Goal: Information Seeking & Learning: Learn about a topic

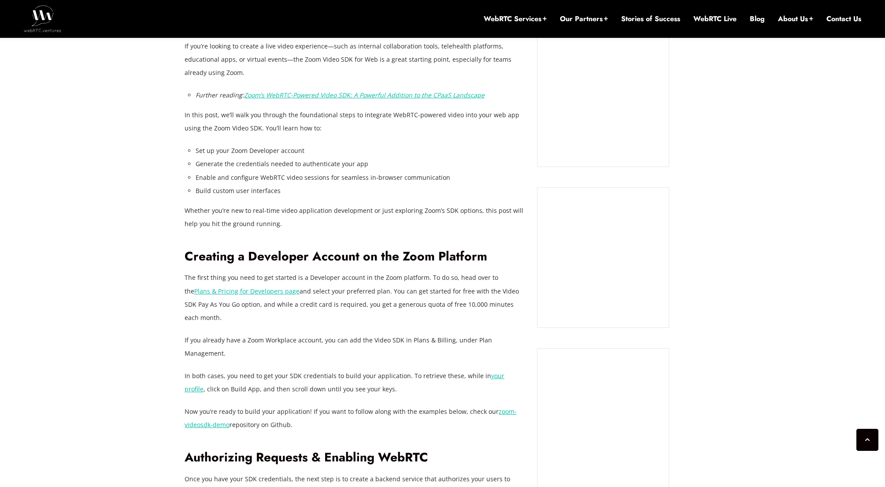
scroll to position [1098, 0]
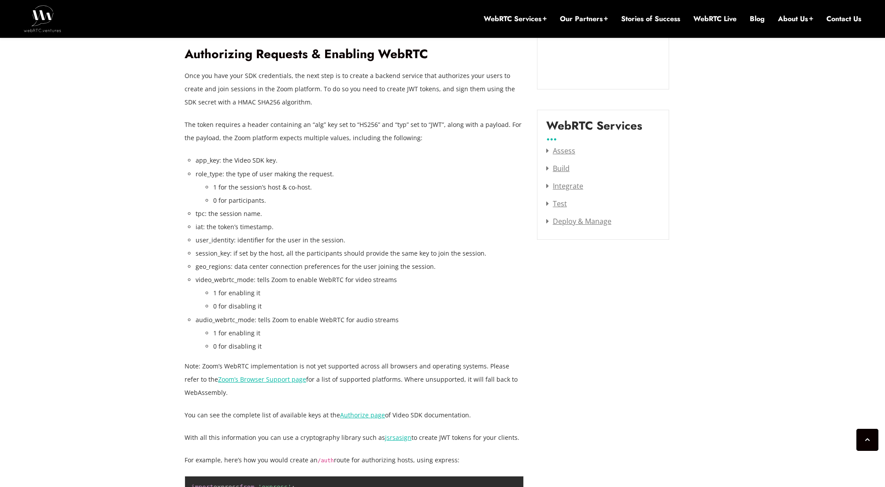
click at [211, 273] on li "video_webrtc_mode: tells Zoom to enable WebRTC for video streams 1 for enabling…" at bounding box center [360, 293] width 328 height 40
copy li "video_webrtc_mode"
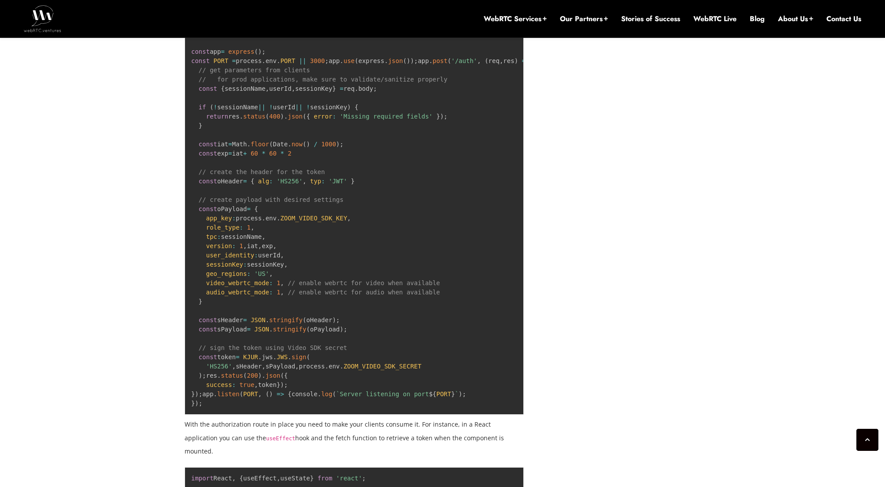
scroll to position [1571, 0]
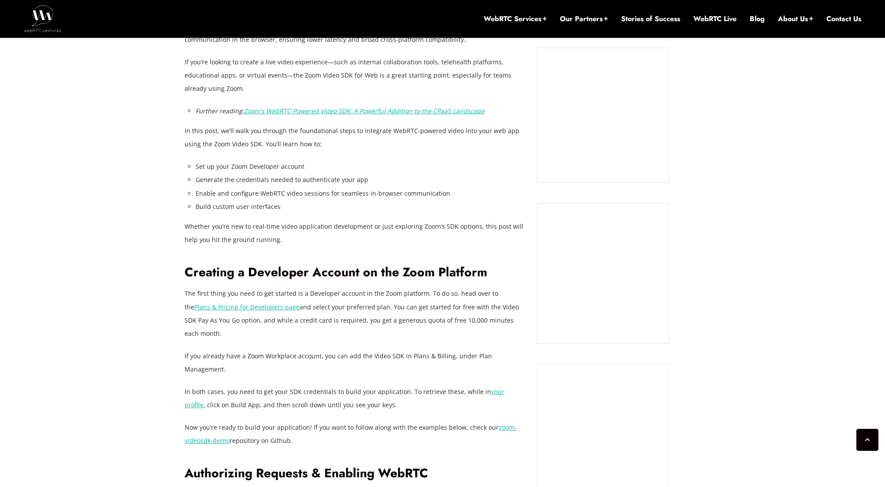
scroll to position [959, 0]
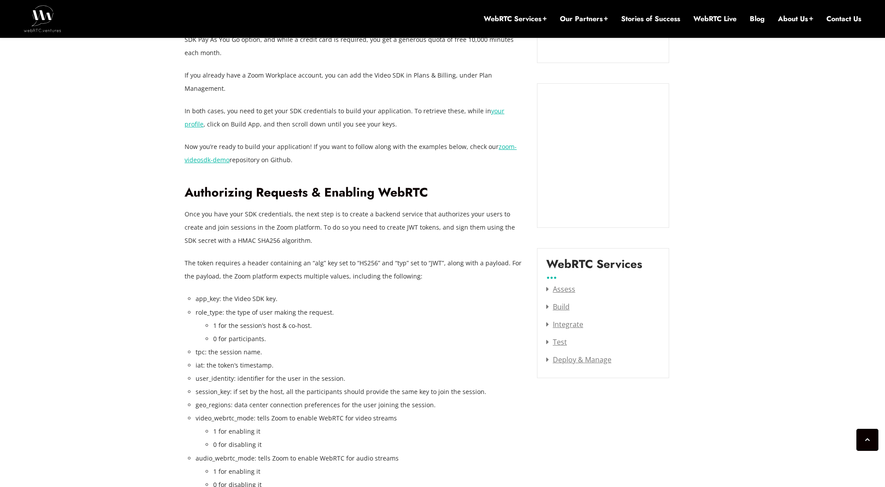
click at [288, 256] on p "The token requires a header containing an “alg” key set to “HS256” and “typ” se…" at bounding box center [354, 269] width 339 height 26
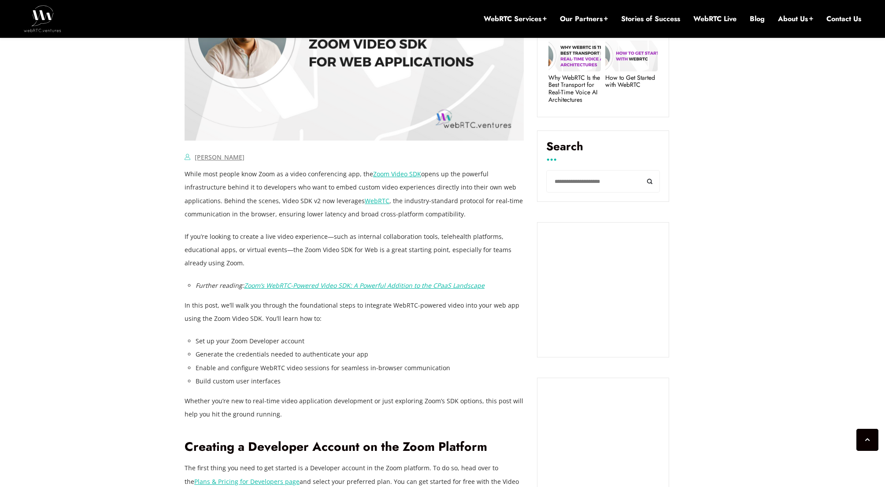
scroll to position [506, 0]
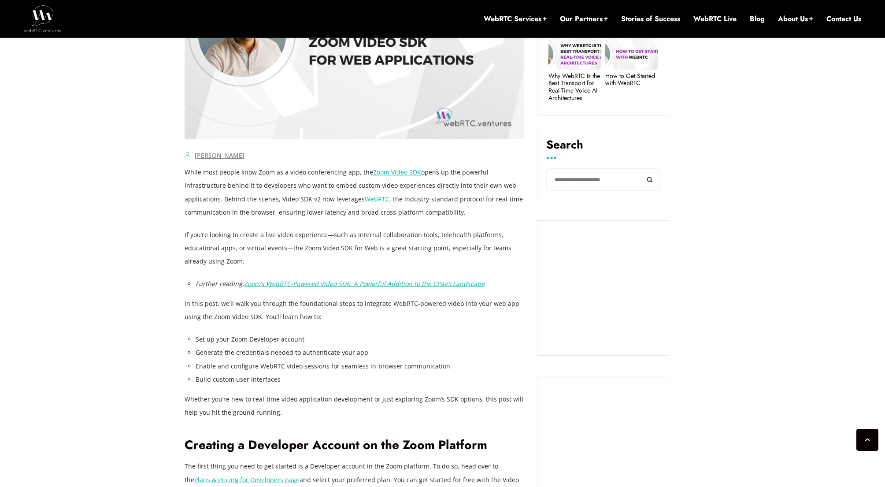
click at [279, 286] on em "Zoom’s WebRTC-Powered Video SDK: A Powerful Addition to the CPaaS Landscape" at bounding box center [364, 283] width 241 height 8
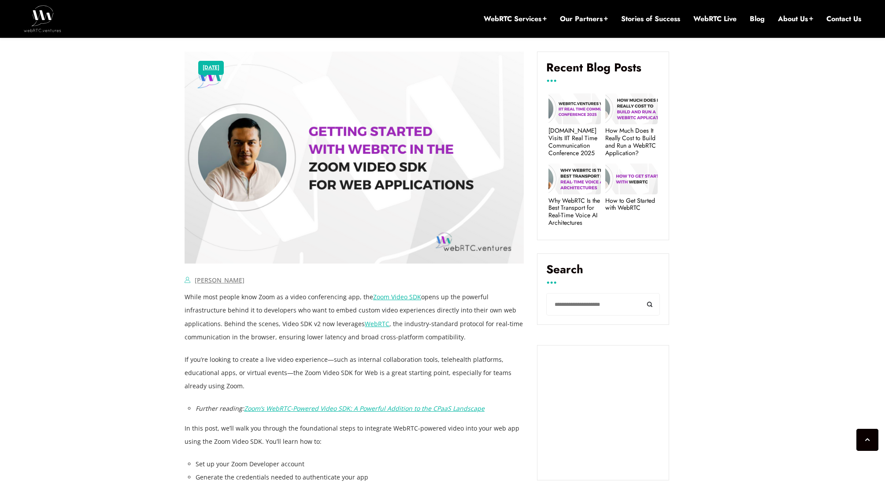
scroll to position [382, 0]
click at [376, 297] on link "Zoom Video SDK" at bounding box center [397, 296] width 48 height 8
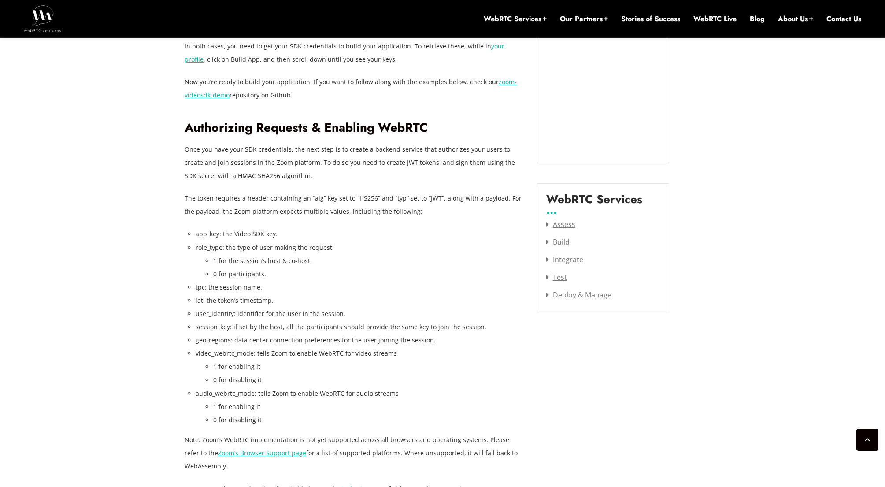
scroll to position [1026, 0]
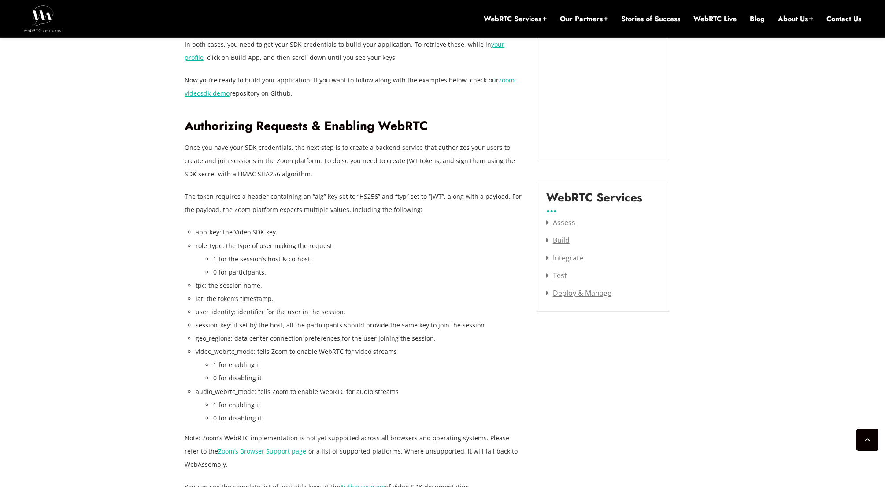
click at [220, 345] on li "video_webrtc_mode: tells Zoom to enable WebRTC for video streams 1 for enabling…" at bounding box center [360, 365] width 328 height 40
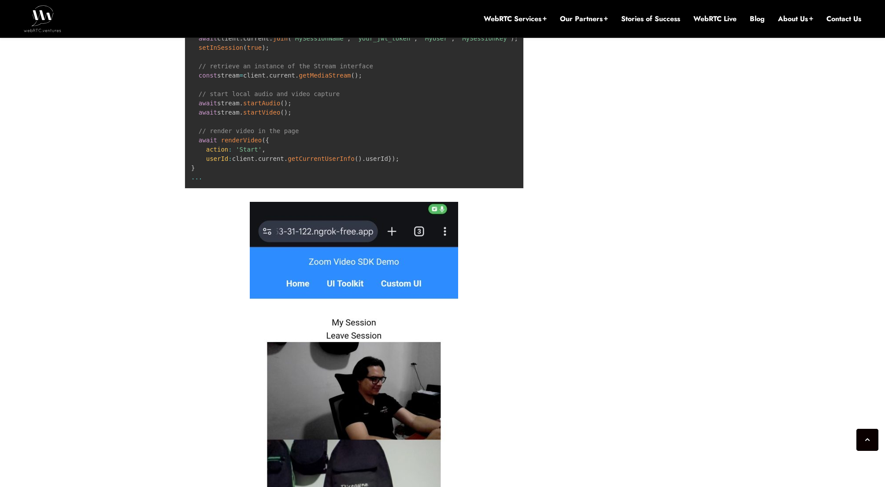
scroll to position [4787, 0]
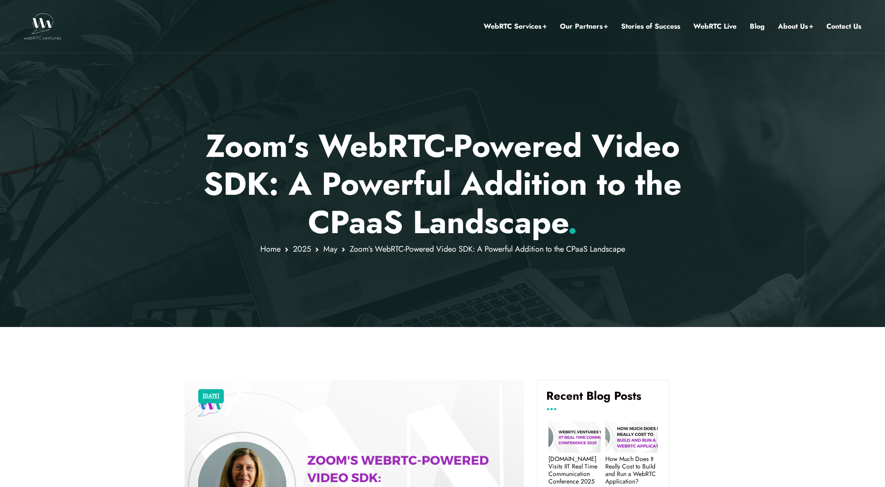
drag, startPoint x: 0, startPoint y: 0, endPoint x: 199, endPoint y: 252, distance: 321.2
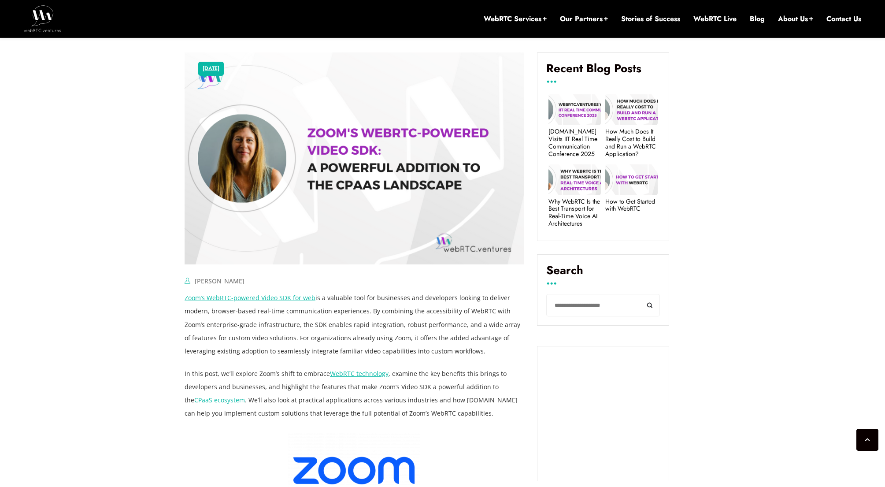
scroll to position [577, 0]
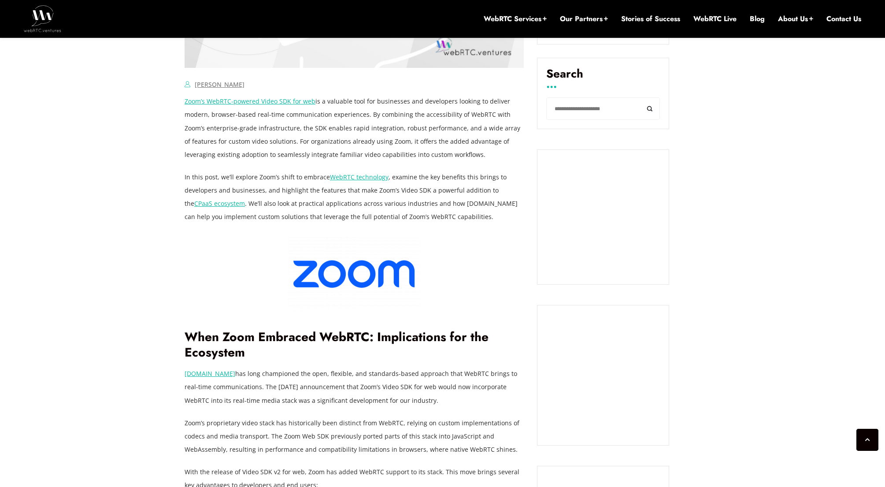
click at [344, 179] on link "WebRTC technology" at bounding box center [359, 177] width 59 height 8
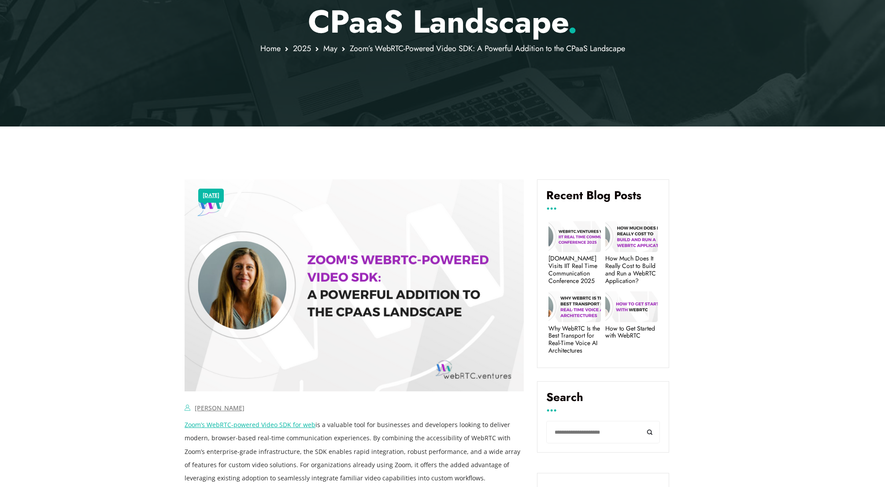
scroll to position [0, 0]
